Goal: Task Accomplishment & Management: Use online tool/utility

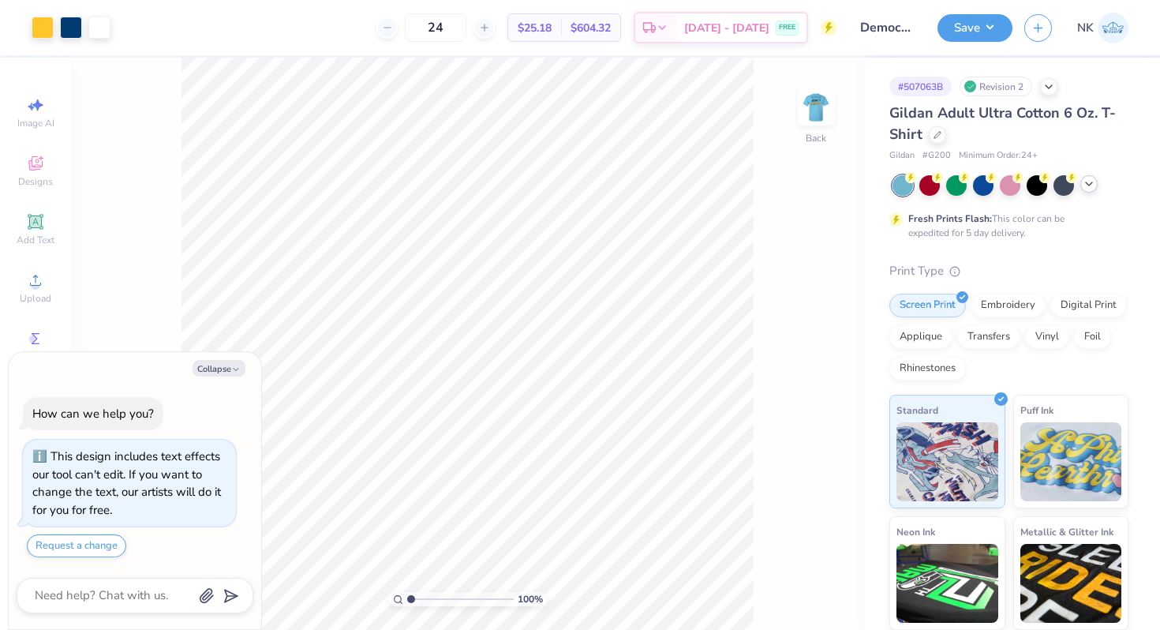
click at [1082, 184] on icon at bounding box center [1088, 183] width 13 height 13
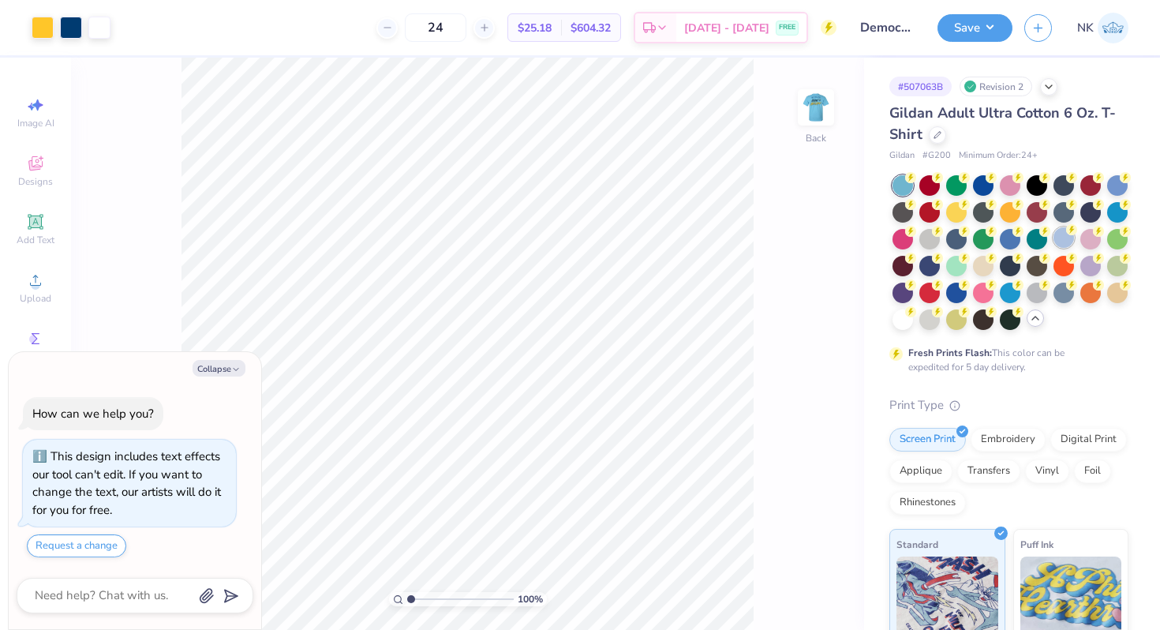
click at [1066, 234] on icon at bounding box center [1071, 229] width 11 height 11
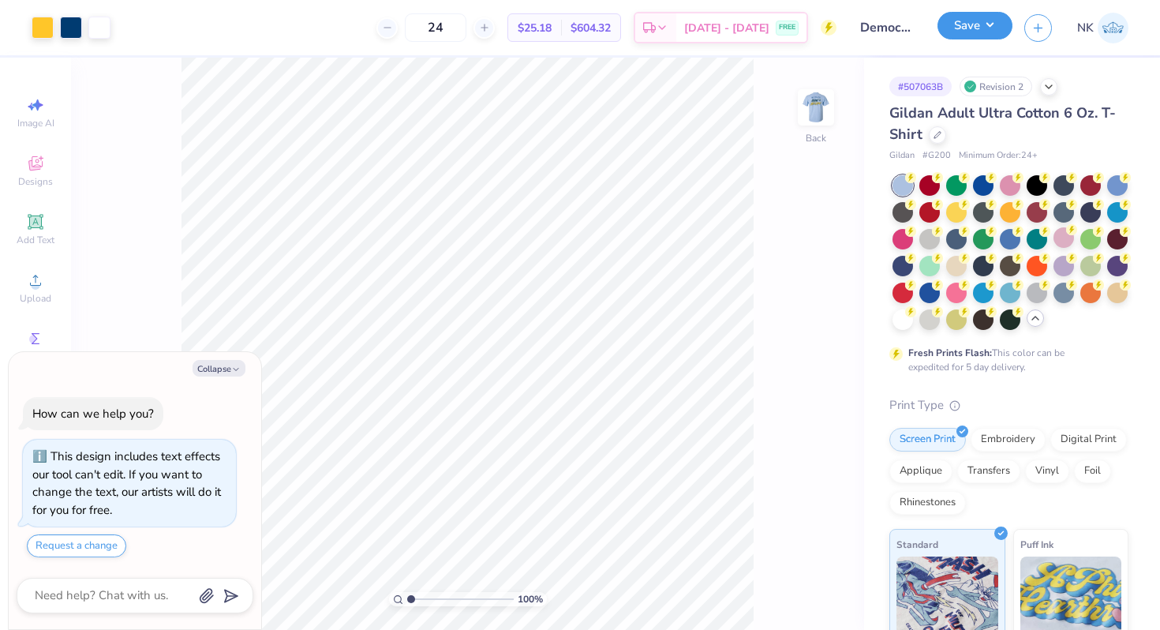
click at [992, 34] on button "Save" at bounding box center [974, 26] width 75 height 28
type textarea "x"
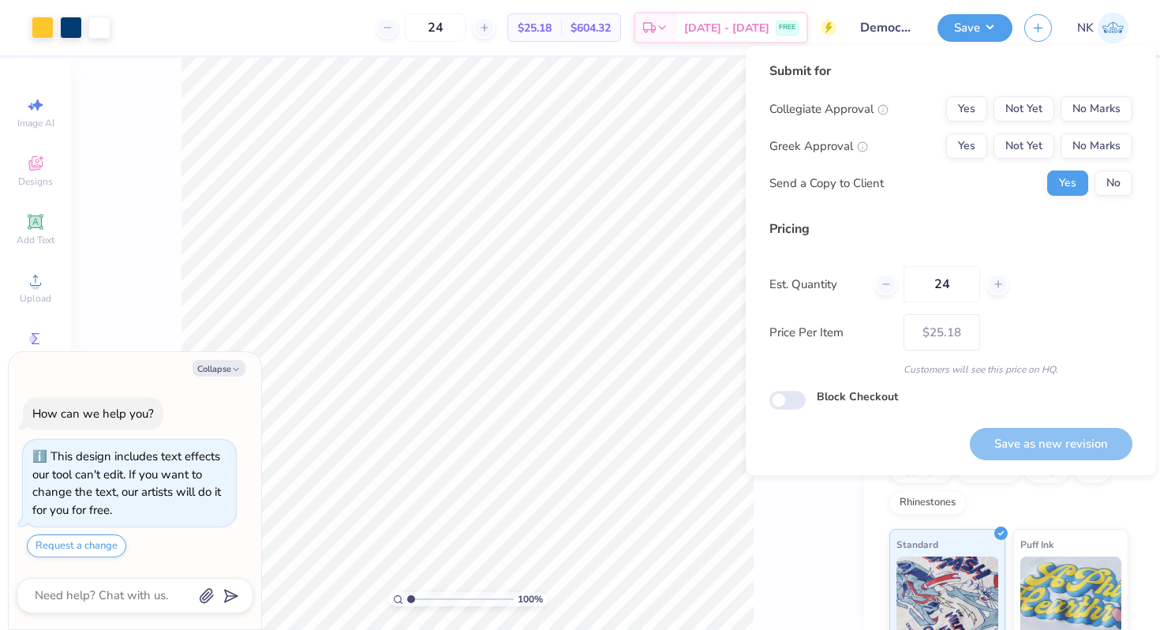
click at [1086, 121] on div "Collegiate Approval Yes Not Yet No Marks Greek Approval Yes Not Yet No Marks Se…" at bounding box center [950, 145] width 363 height 99
click at [1089, 117] on button "No Marks" at bounding box center [1096, 108] width 72 height 25
click at [1089, 154] on button "No Marks" at bounding box center [1096, 145] width 72 height 25
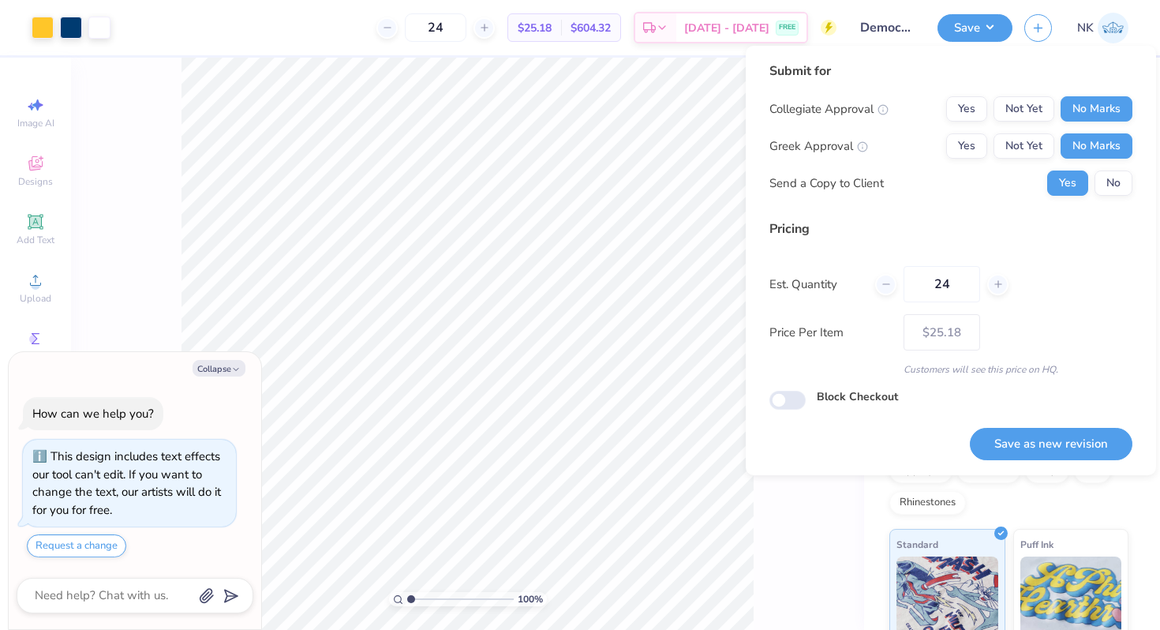
click at [1012, 424] on div "Save as new revision" at bounding box center [1051, 434] width 163 height 50
click at [1013, 444] on button "Save as new revision" at bounding box center [1051, 444] width 163 height 32
type input "$25.18"
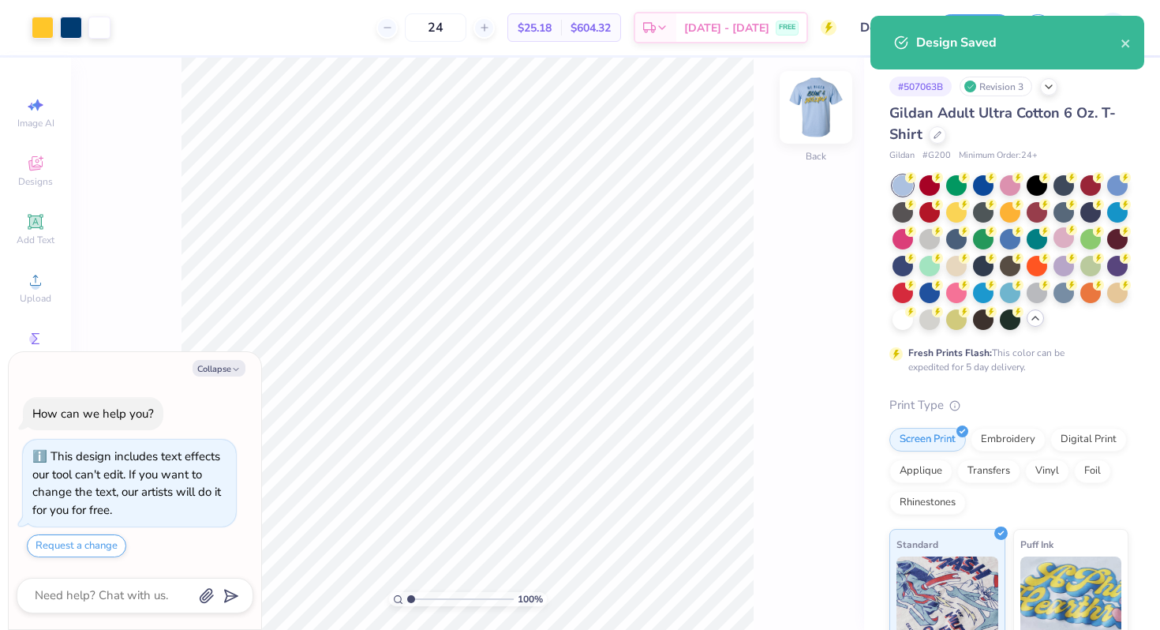
click at [820, 104] on img at bounding box center [815, 107] width 63 height 63
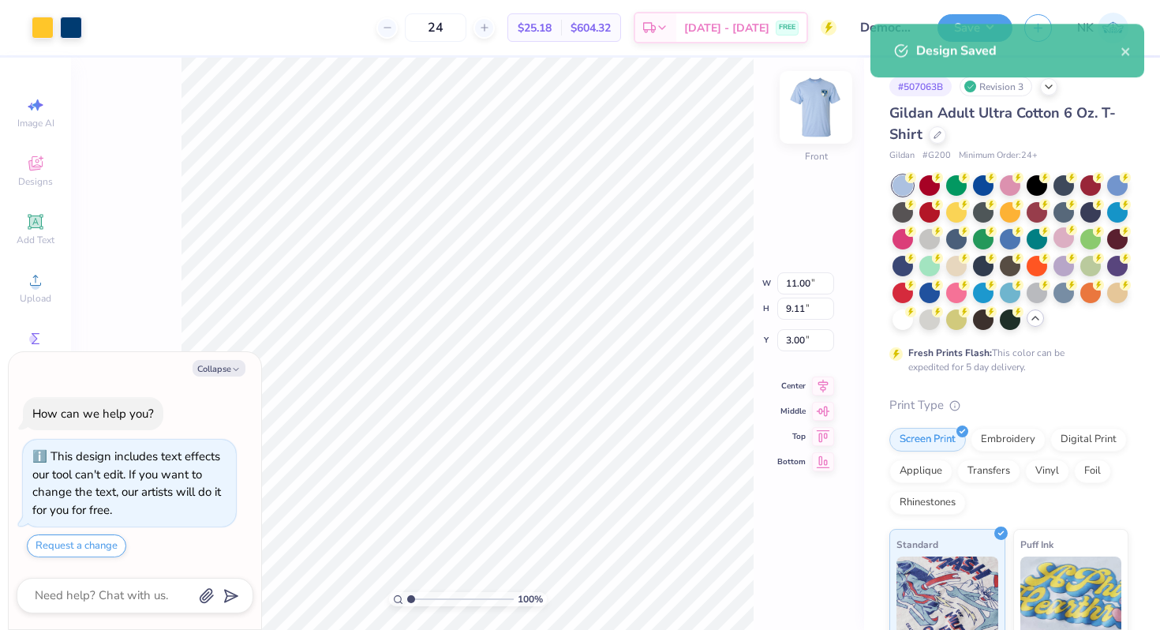
type textarea "x"
